Goal: Task Accomplishment & Management: Manage account settings

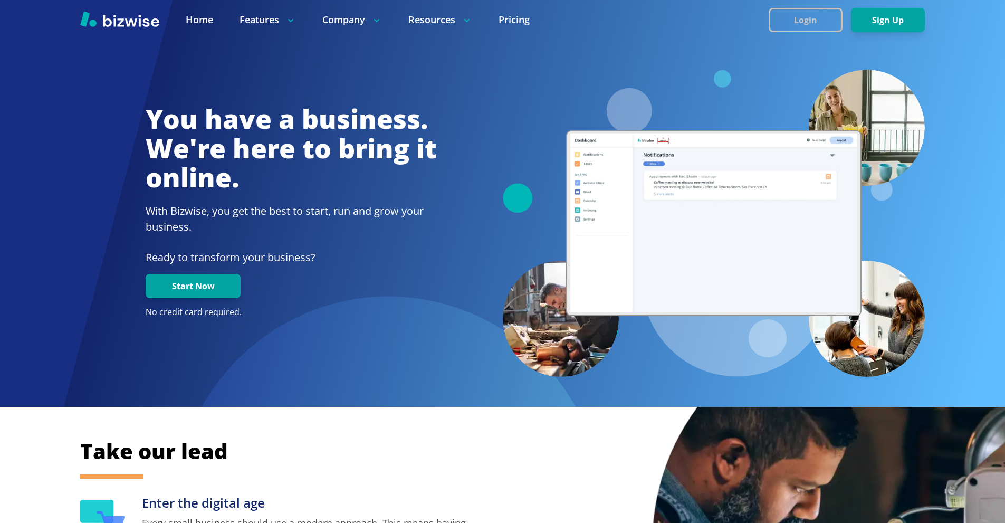
click at [792, 21] on button "Login" at bounding box center [805, 20] width 74 height 24
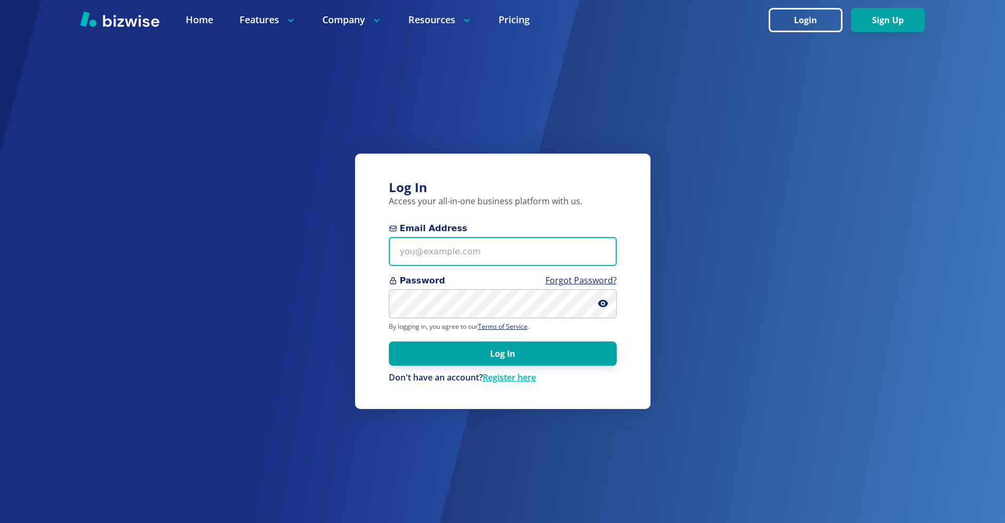
drag, startPoint x: 467, startPoint y: 243, endPoint x: 466, endPoint y: 223, distance: 19.5
click at [466, 244] on input "Email Address" at bounding box center [503, 251] width 228 height 29
paste input "kianaasherah@gmail.com"
type input "kianaasherah@gmail.com"
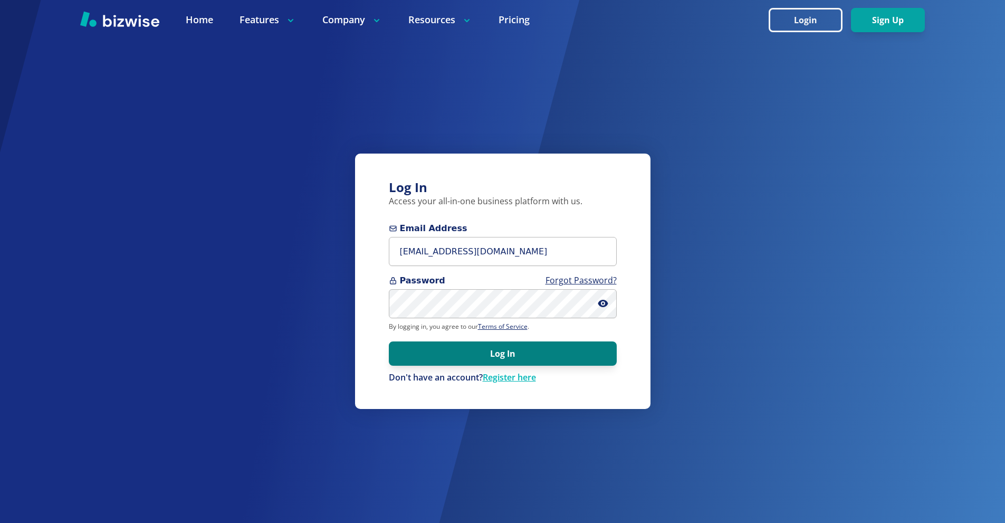
click at [503, 358] on button "Log In" at bounding box center [503, 353] width 228 height 24
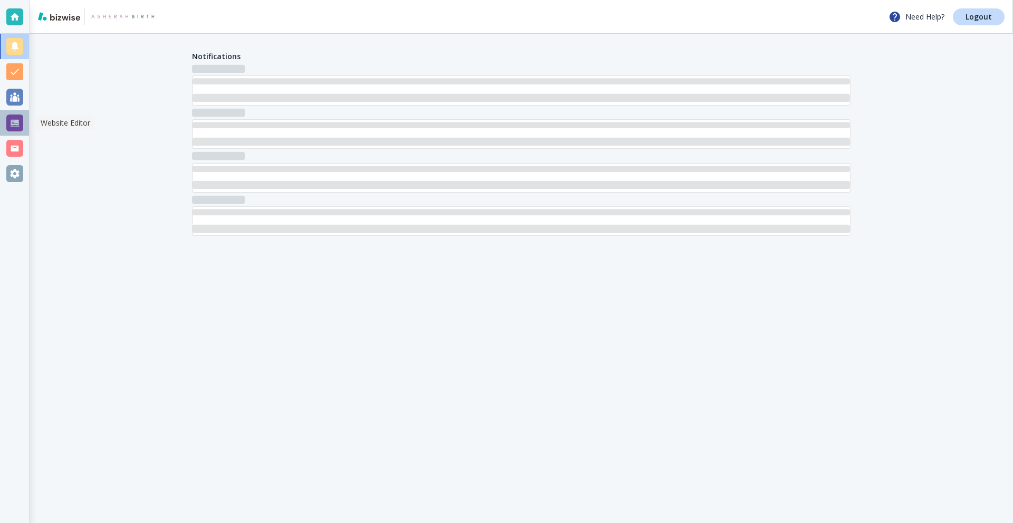
click at [5, 118] on div at bounding box center [14, 122] width 29 height 25
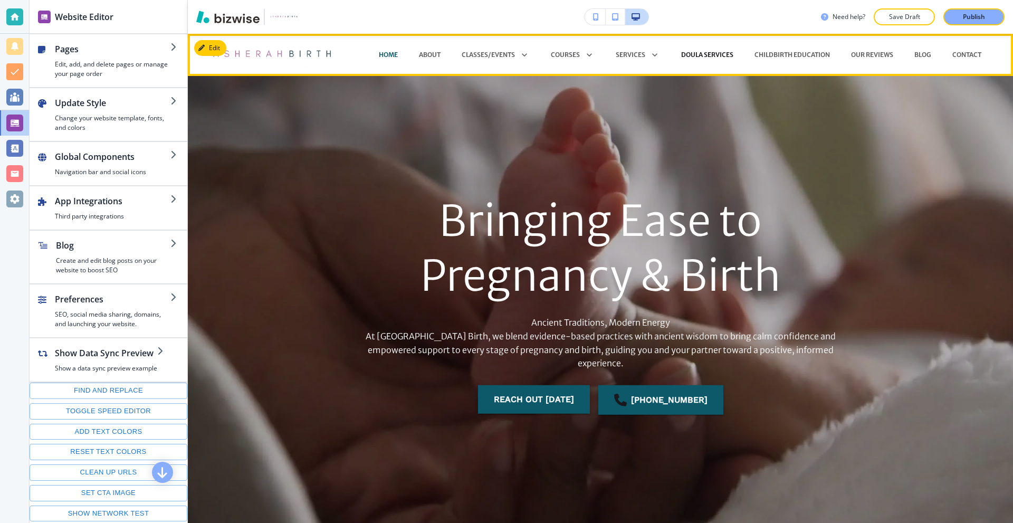
click at [719, 52] on p "DOULA SERVICES" at bounding box center [707, 54] width 52 height 9
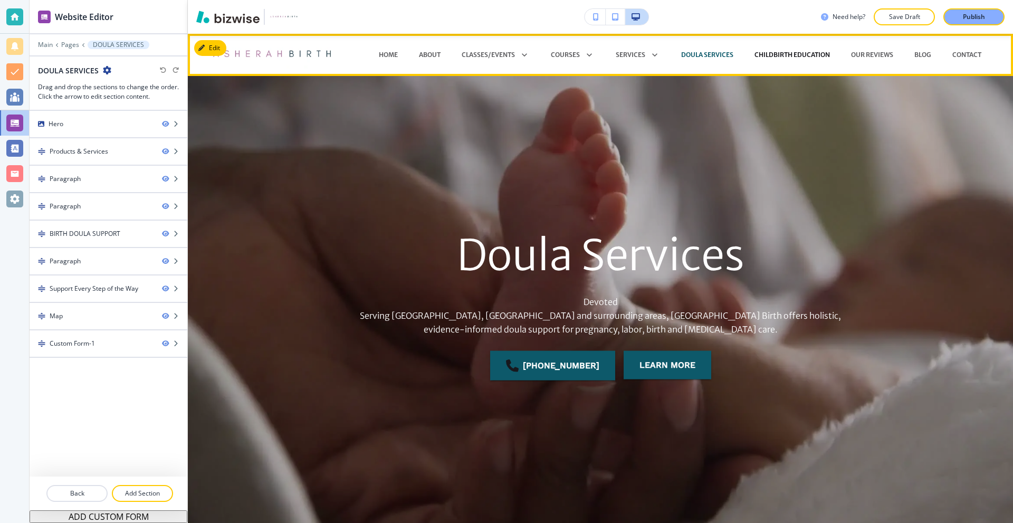
click at [781, 56] on p "CHILDBIRTH EDUCATION" at bounding box center [791, 54] width 75 height 9
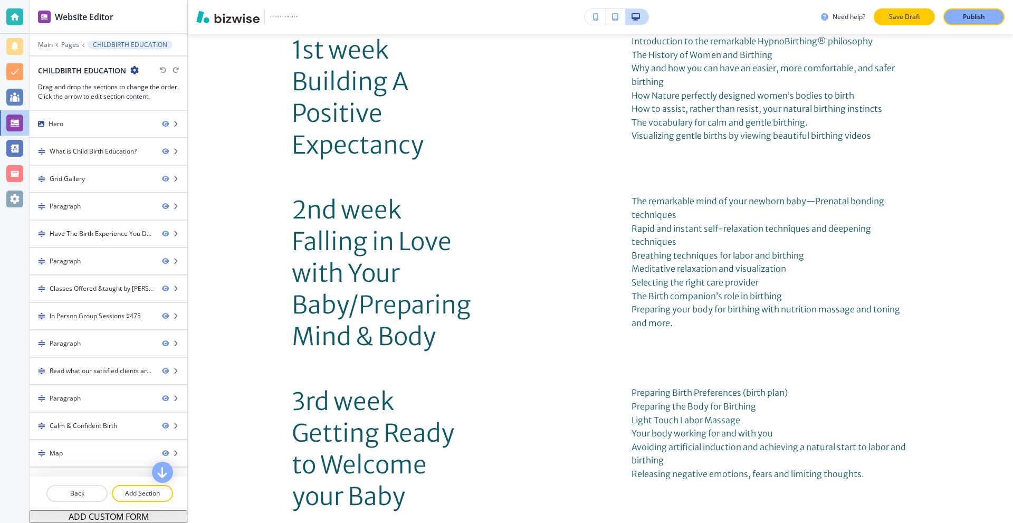
scroll to position [1846, 0]
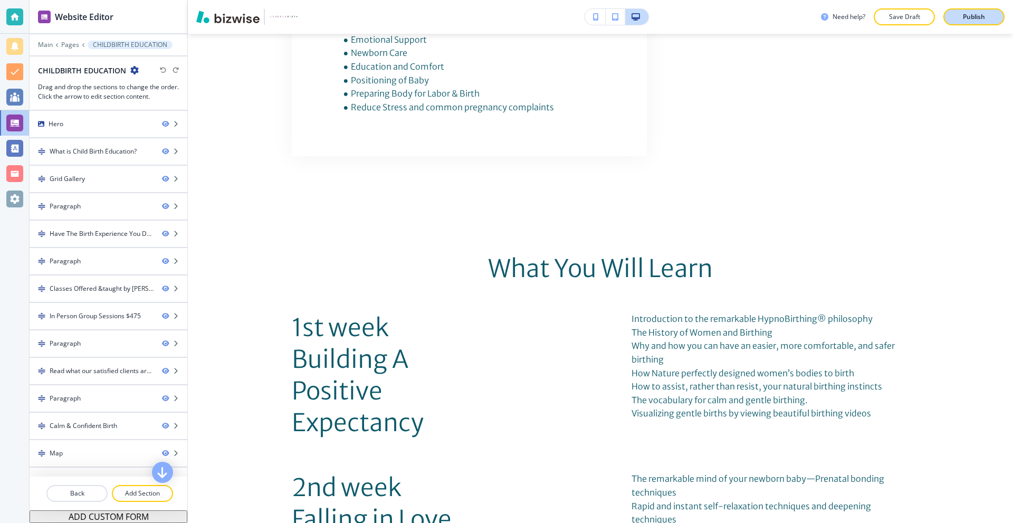
click at [979, 16] on p "Publish" at bounding box center [973, 16] width 22 height 9
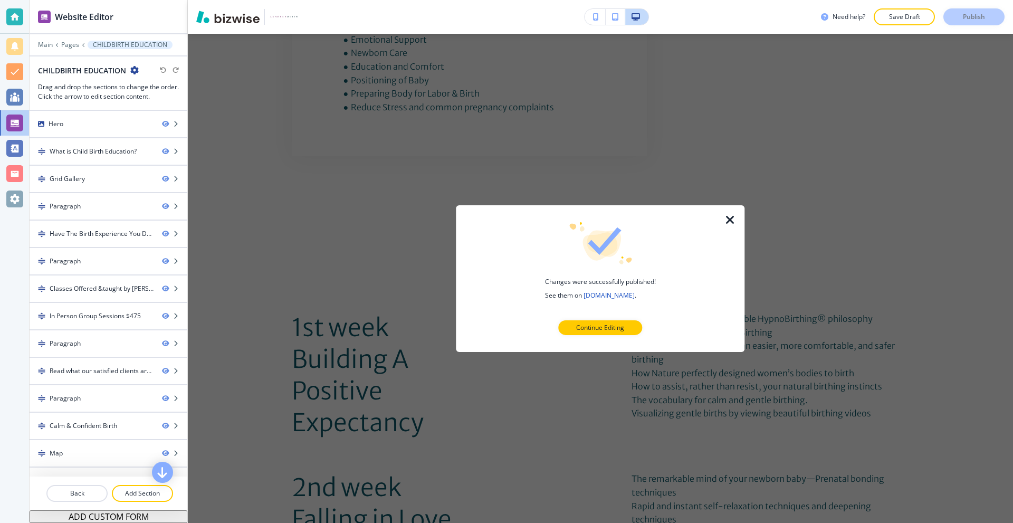
click at [728, 219] on icon "button" at bounding box center [730, 219] width 13 height 13
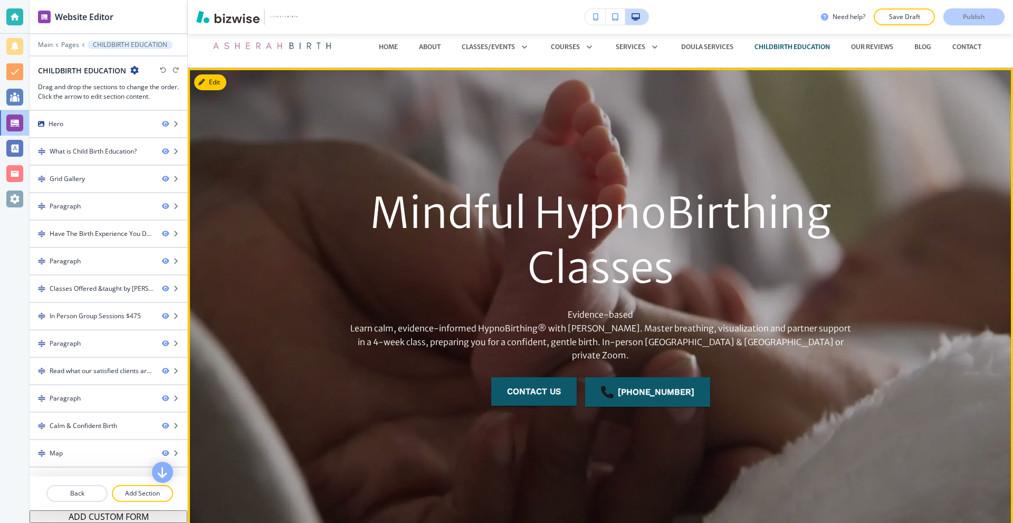
scroll to position [0, 0]
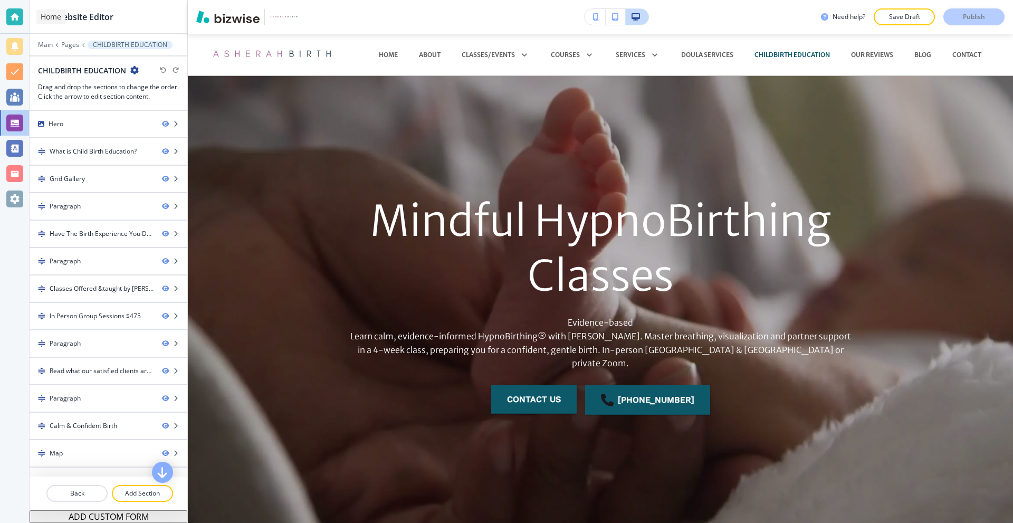
click at [17, 16] on div at bounding box center [14, 16] width 17 height 17
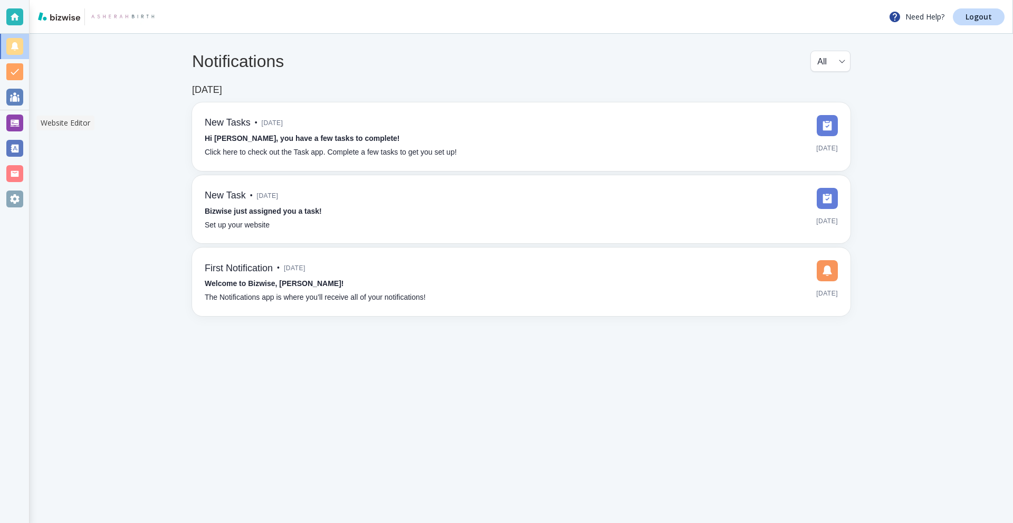
click at [15, 124] on div at bounding box center [14, 122] width 17 height 17
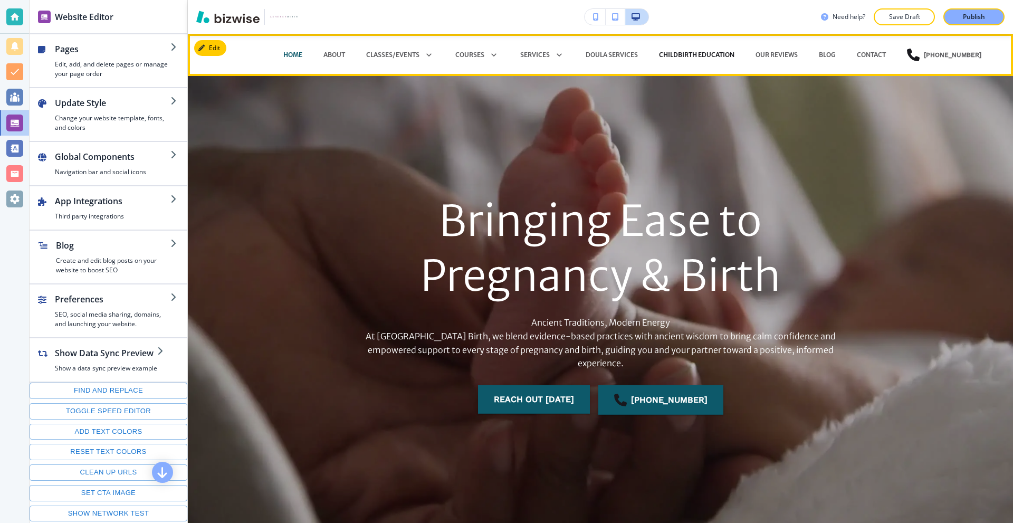
click at [700, 54] on p "CHILDBIRTH EDUCATION" at bounding box center [696, 54] width 75 height 9
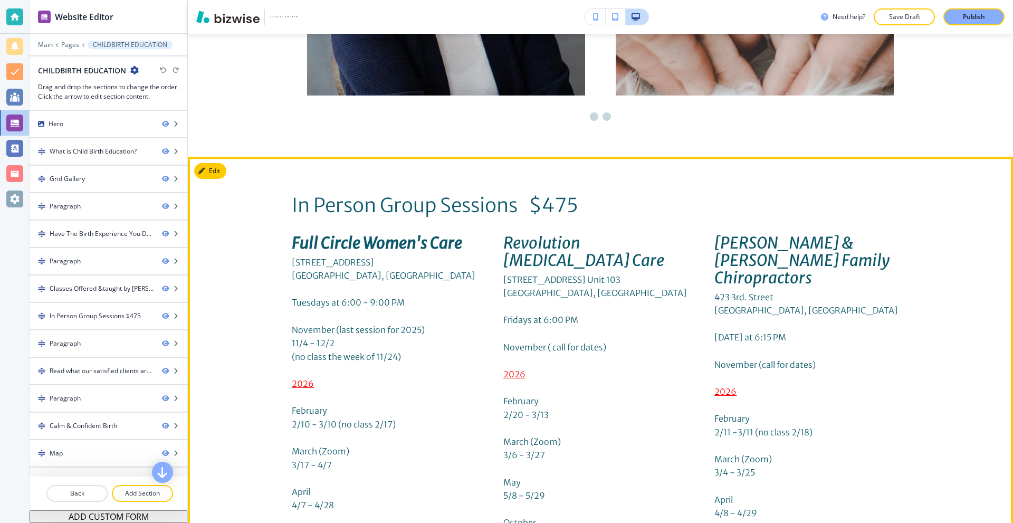
scroll to position [3375, 0]
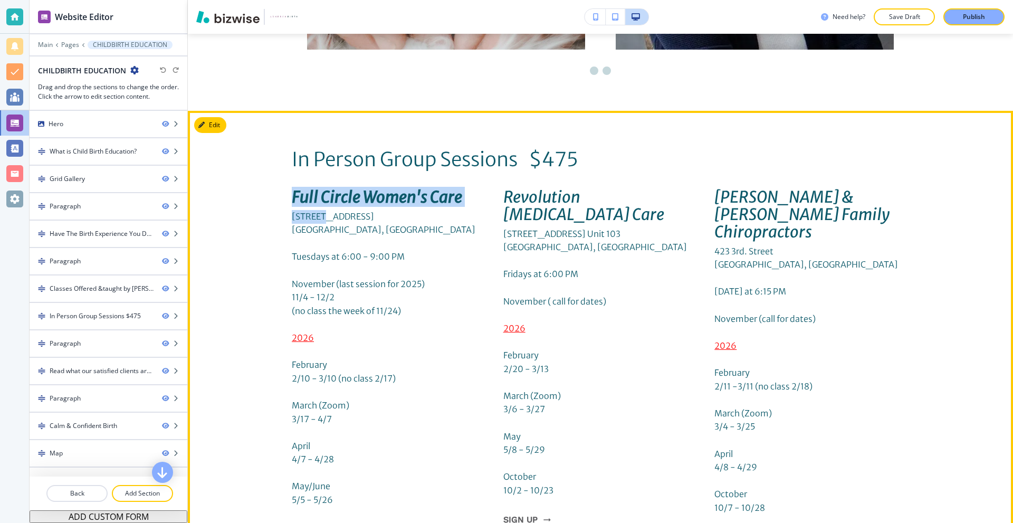
drag, startPoint x: 278, startPoint y: 151, endPoint x: 328, endPoint y: 183, distance: 59.3
click at [329, 211] on span "6600 Charing St." at bounding box center [333, 216] width 82 height 11
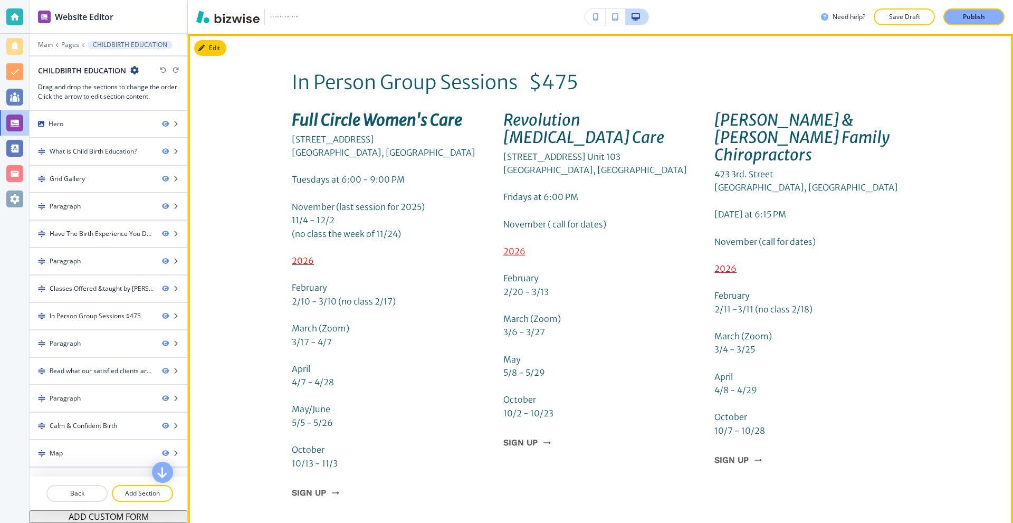
scroll to position [3533, 0]
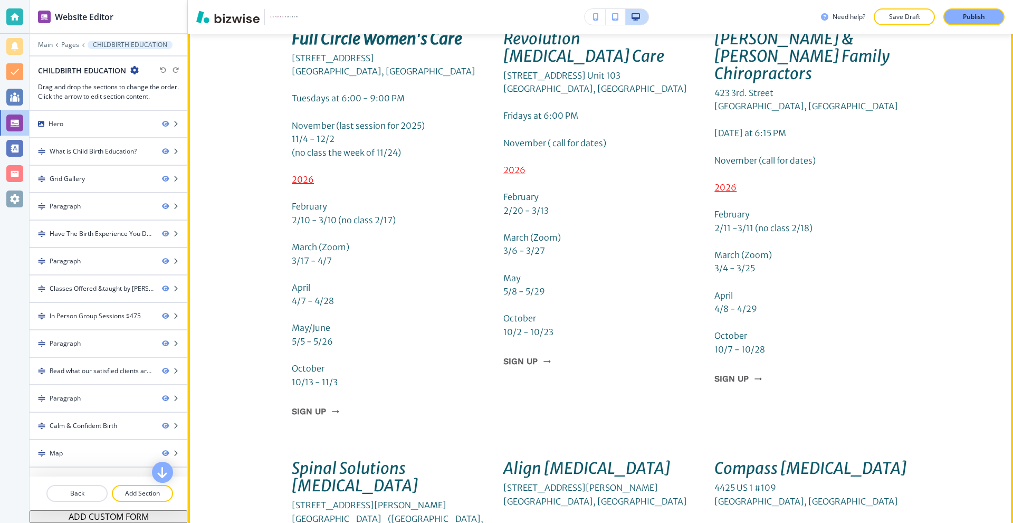
click at [338, 173] on p "2026" at bounding box center [389, 180] width 195 height 14
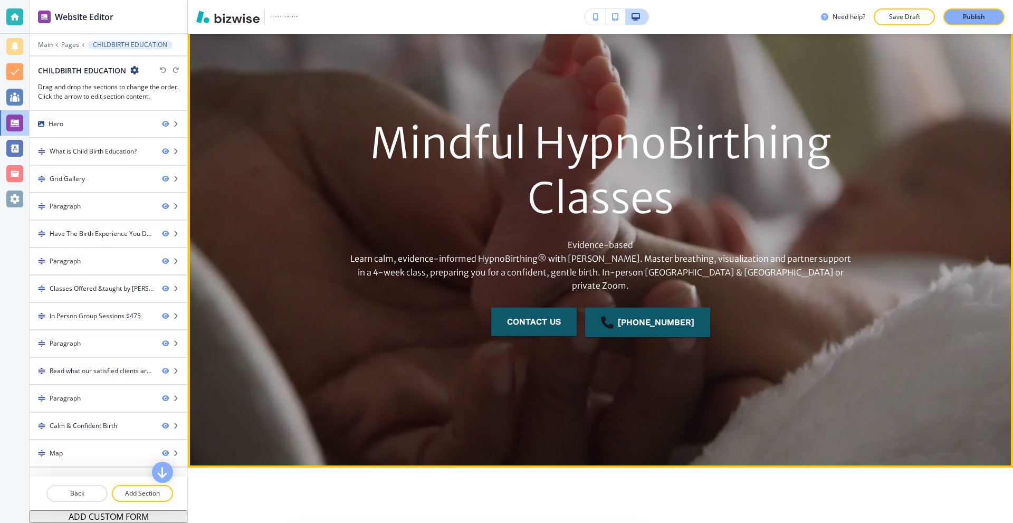
scroll to position [0, 0]
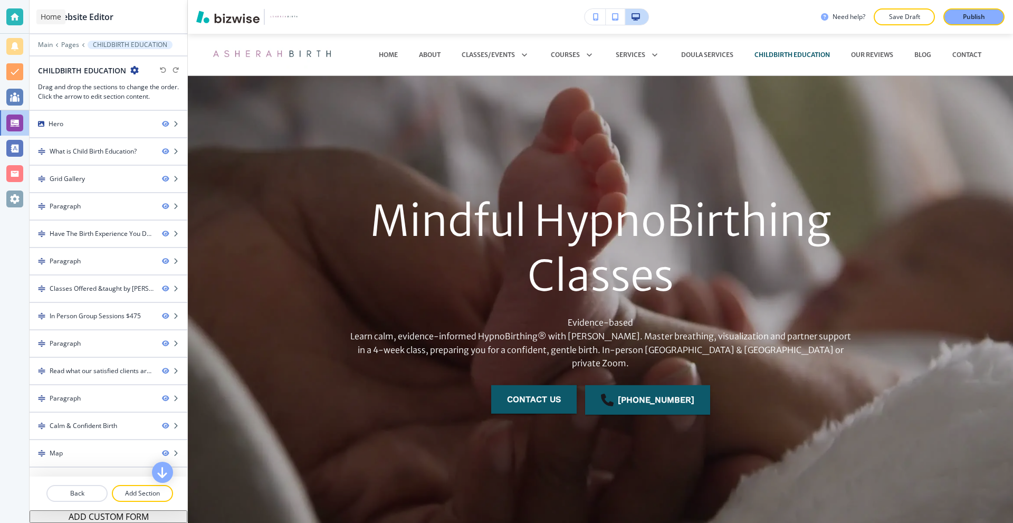
click at [11, 18] on div at bounding box center [14, 16] width 17 height 17
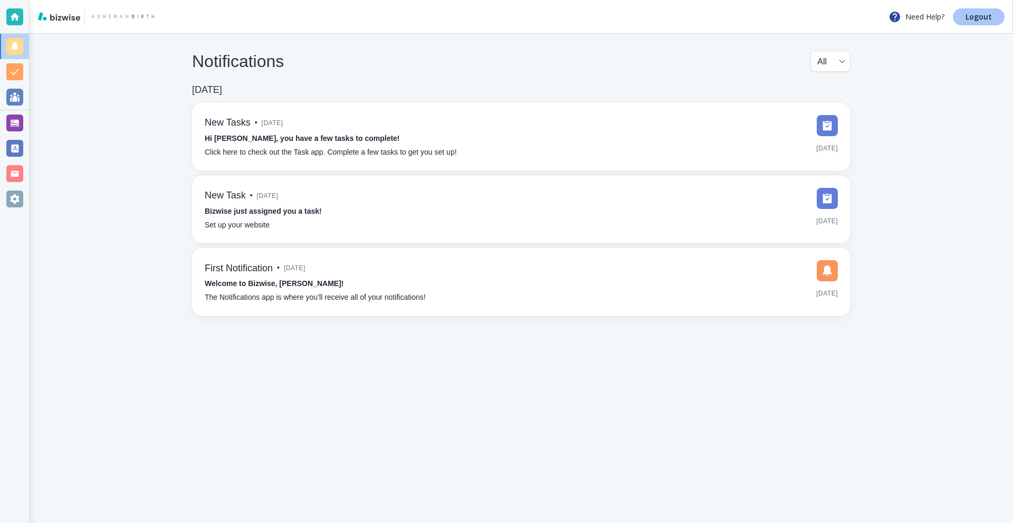
click at [967, 17] on p "Logout" at bounding box center [978, 16] width 26 height 7
